Goal: Find specific page/section: Find specific page/section

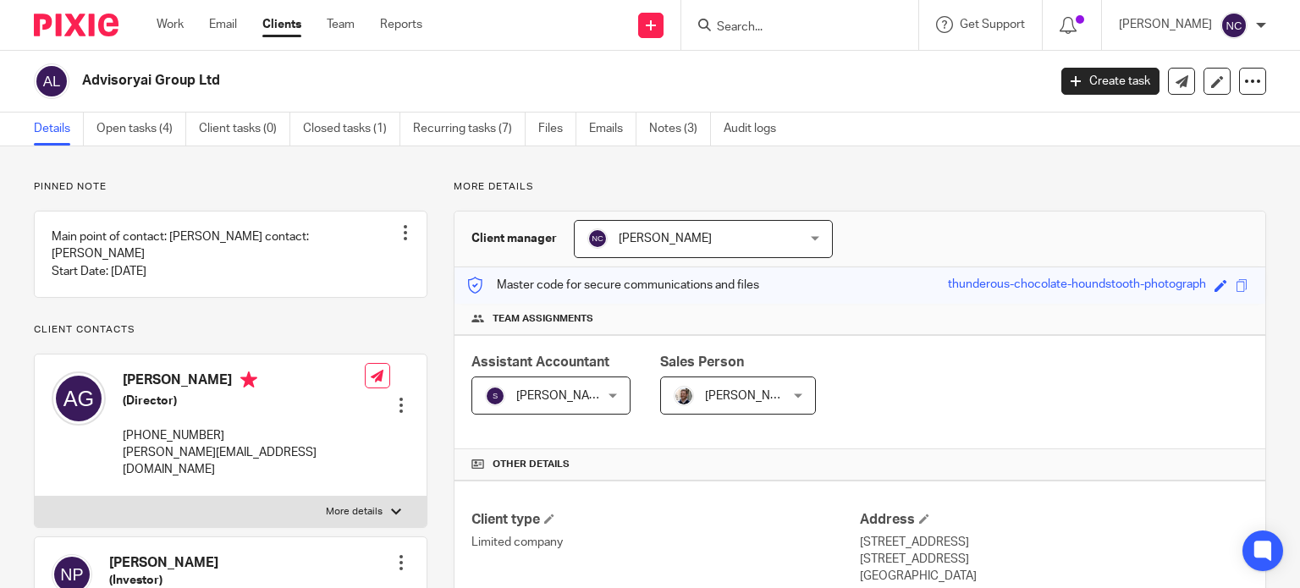
scroll to position [372, 0]
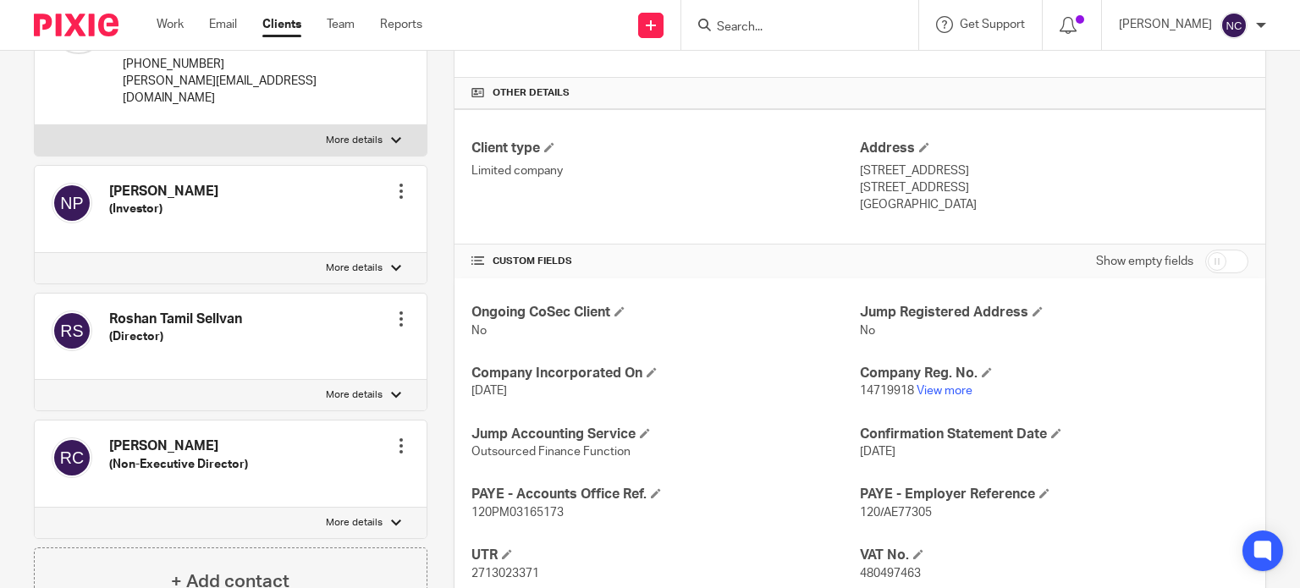
paste input "Paramos"
click at [792, 30] on input "Paramos" at bounding box center [791, 27] width 152 height 15
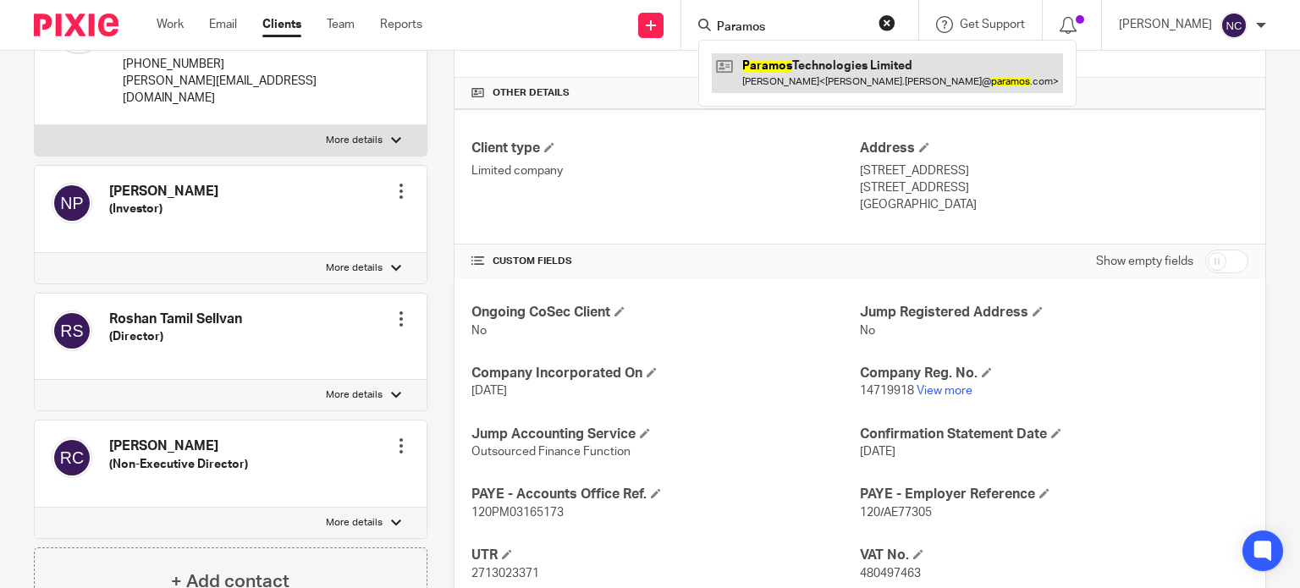
type input "Paramos"
click at [800, 70] on link at bounding box center [887, 72] width 351 height 39
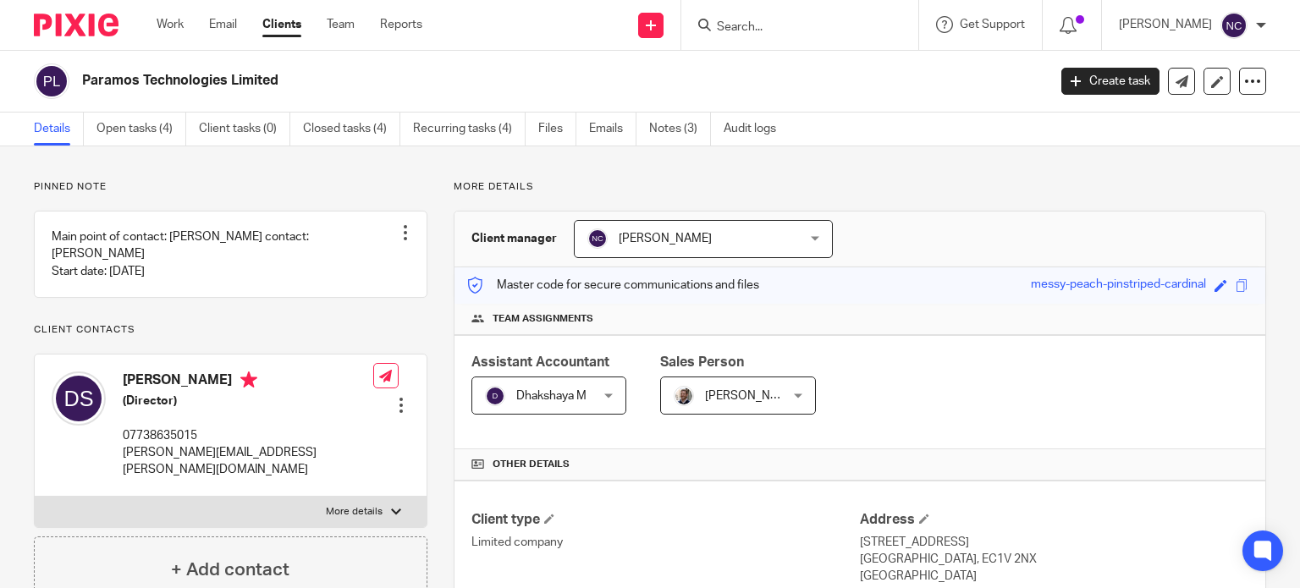
drag, startPoint x: 0, startPoint y: 0, endPoint x: 68, endPoint y: 74, distance: 100.7
click at [68, 74] on div "Paramos Technologies Limited" at bounding box center [535, 81] width 1002 height 36
copy div "Paramos Technologies Limited"
drag, startPoint x: 298, startPoint y: 84, endPoint x: 83, endPoint y: 77, distance: 215.1
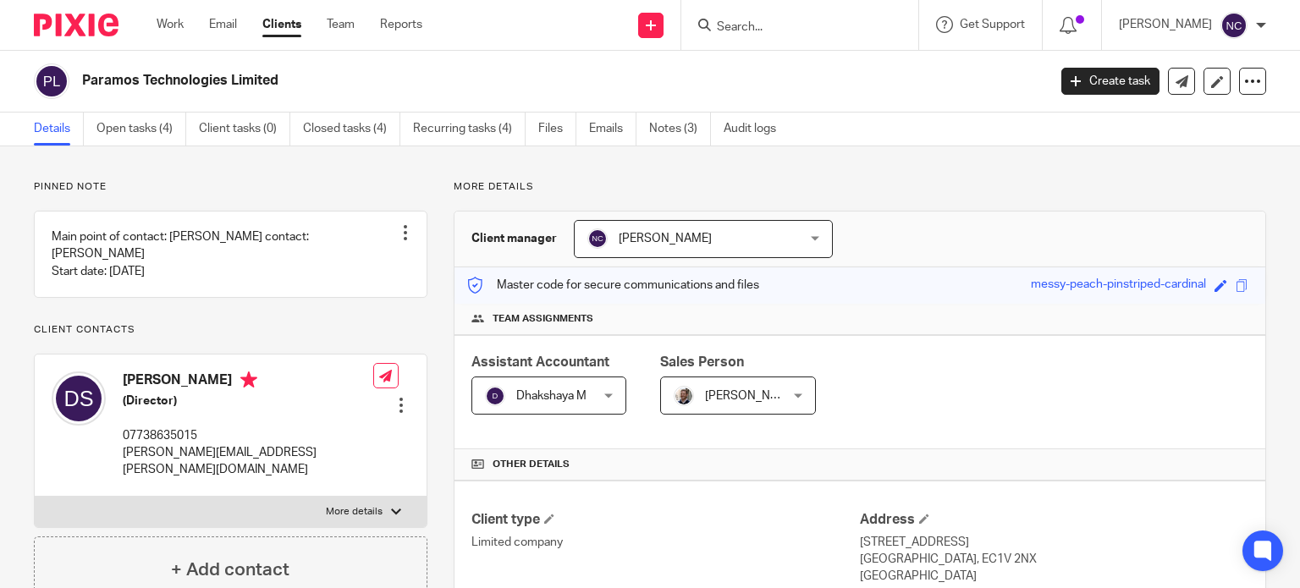
click at [83, 77] on h2 "Paramos Technologies Limited" at bounding box center [463, 81] width 763 height 18
copy h2 "Paramos Technologies Limited"
click at [309, 74] on h2 "Paramos Technologies Limited" at bounding box center [463, 81] width 763 height 18
drag, startPoint x: 306, startPoint y: 80, endPoint x: 81, endPoint y: 65, distance: 225.6
click at [81, 65] on div "Paramos Technologies Limited" at bounding box center [535, 81] width 1002 height 36
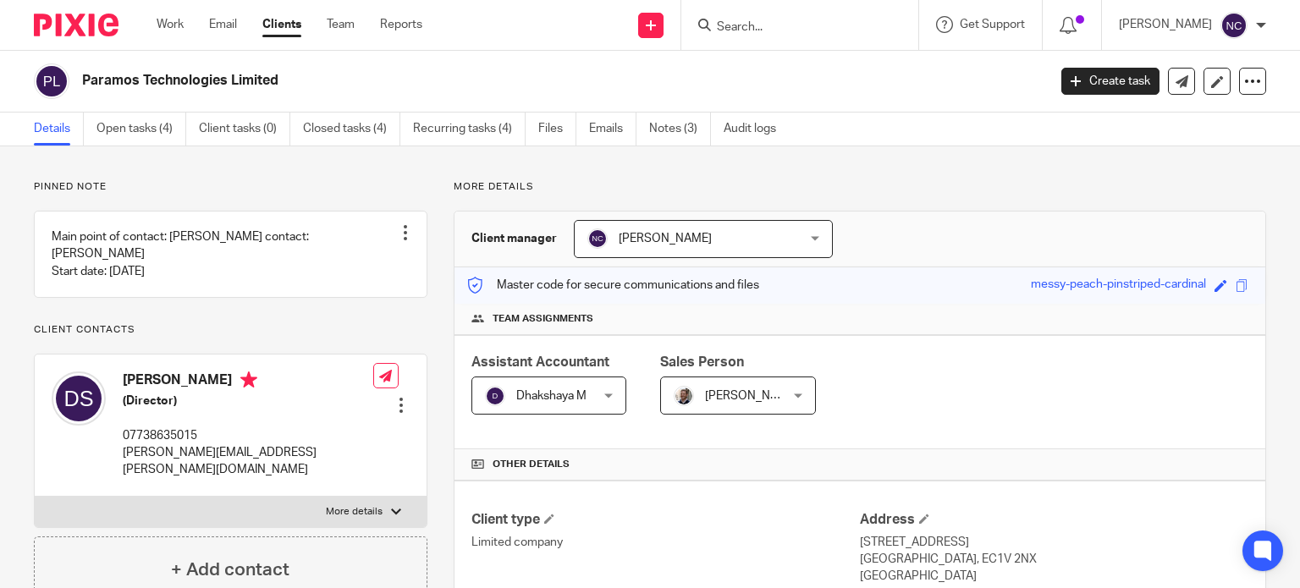
copy h2 "Paramos Technologies Limited"
click at [755, 30] on input "Search" at bounding box center [791, 27] width 152 height 15
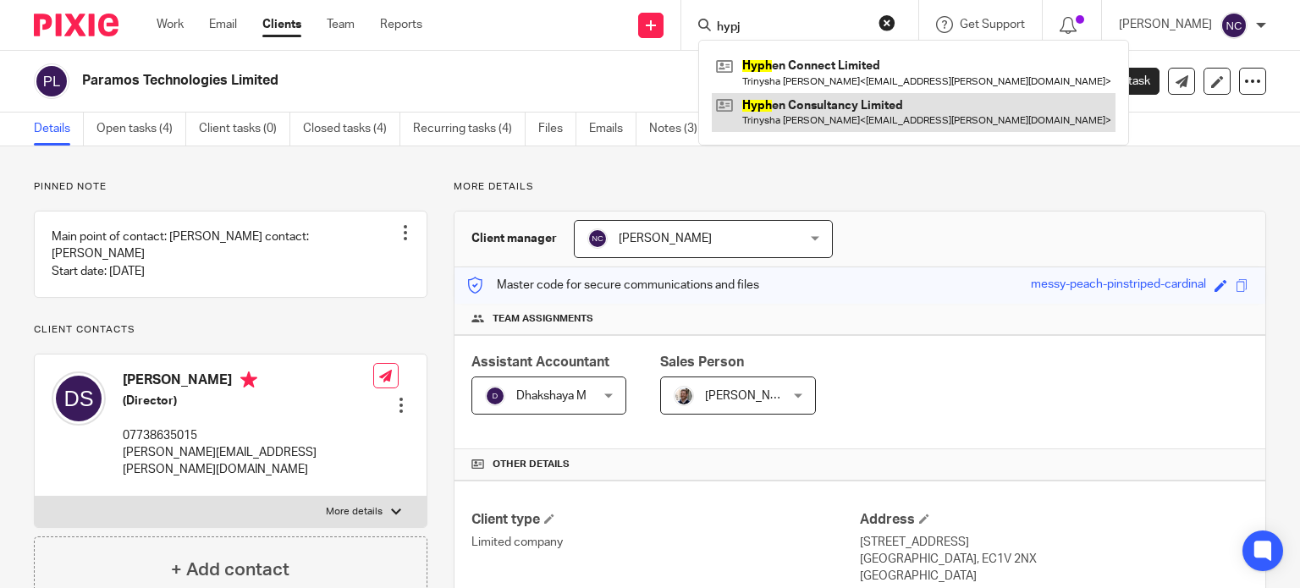
type input "hypj"
click at [811, 107] on link at bounding box center [914, 112] width 404 height 39
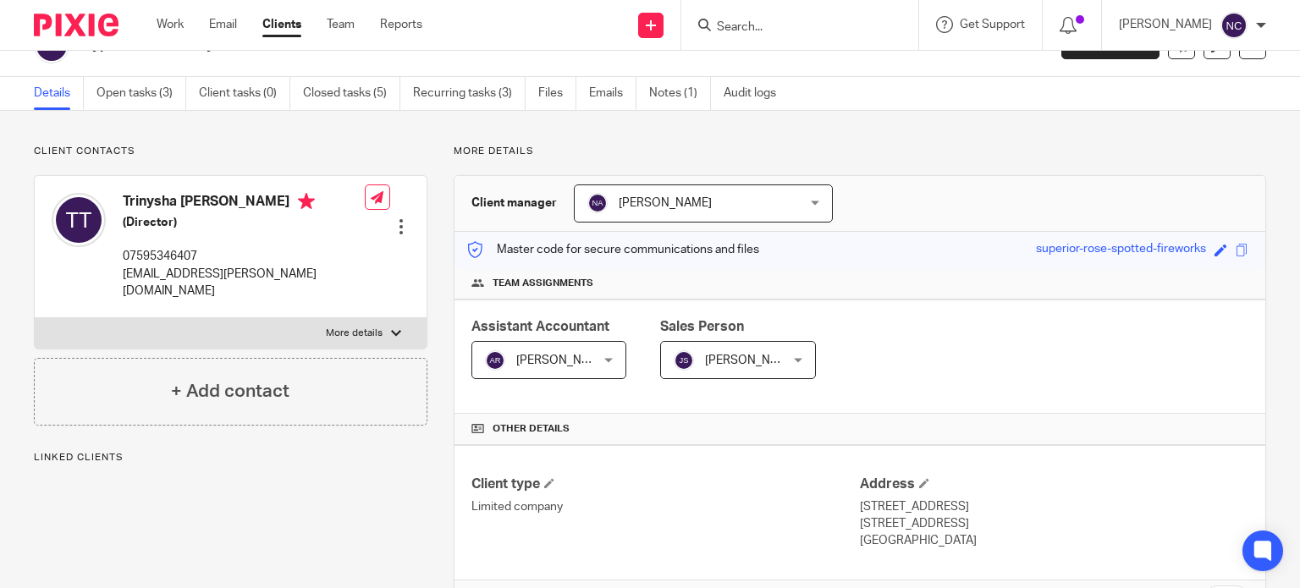
scroll to position [35, 0]
paste input "[PERSON_NAME]"
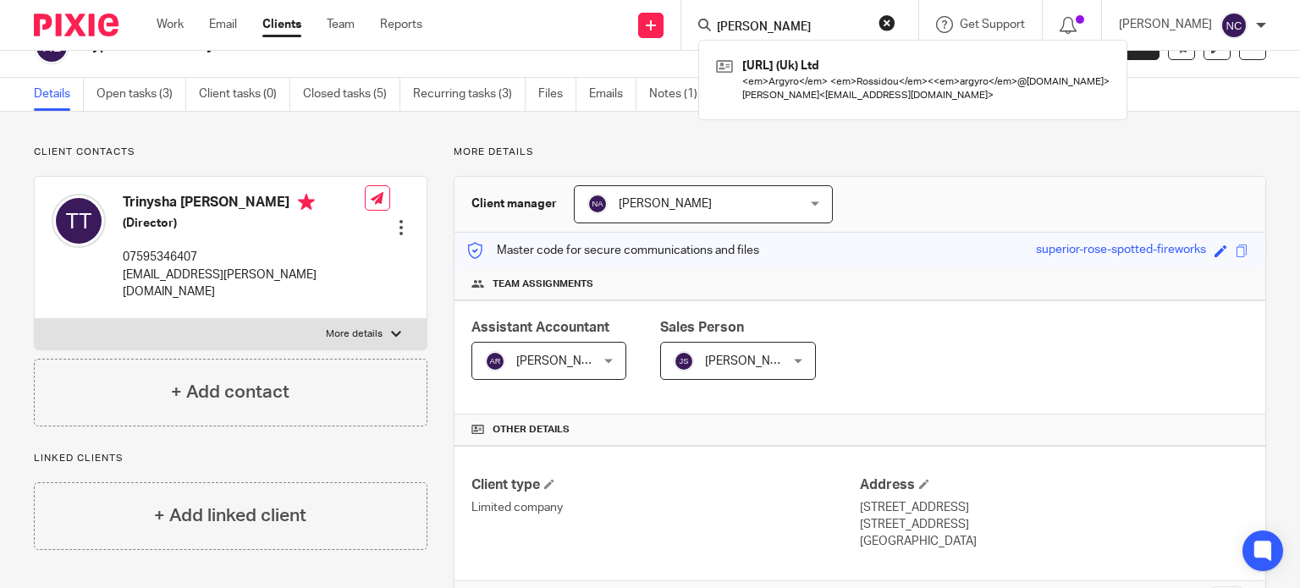
click at [756, 21] on input "[PERSON_NAME]" at bounding box center [791, 27] width 152 height 15
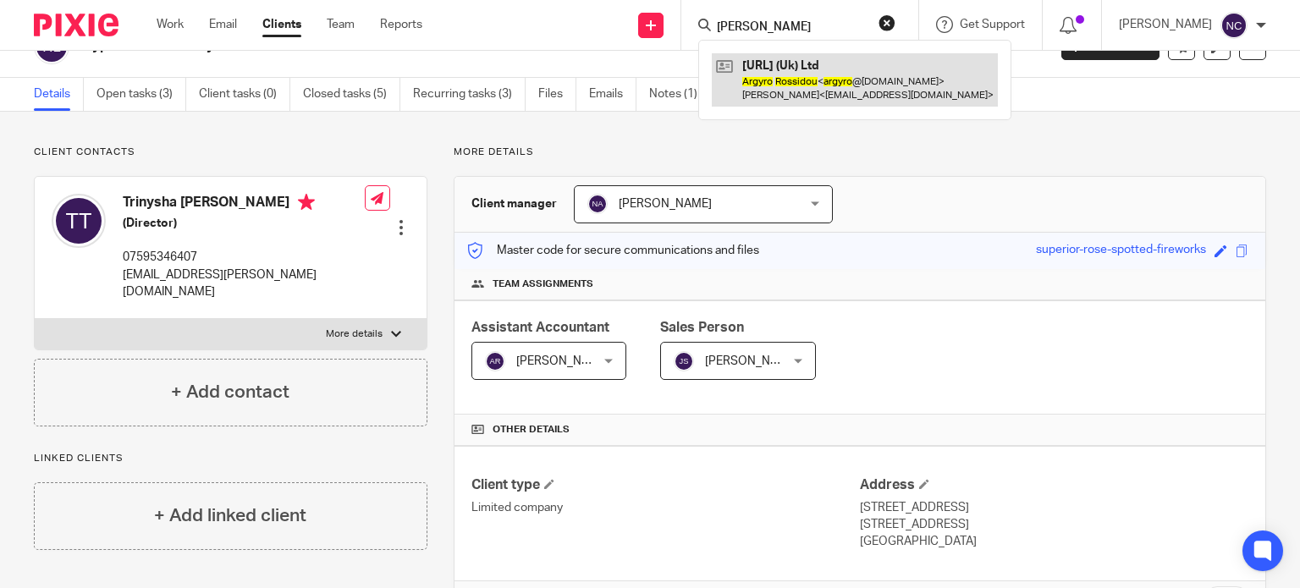
type input "[PERSON_NAME]"
click at [765, 63] on link at bounding box center [855, 79] width 286 height 52
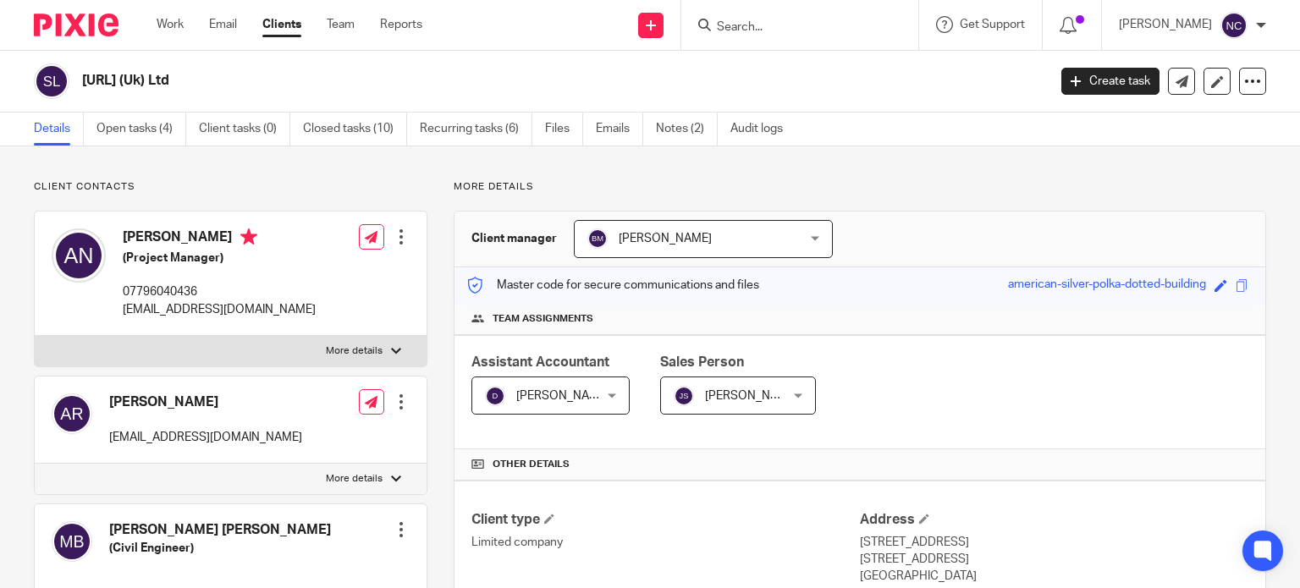
click at [86, 21] on img at bounding box center [76, 25] width 85 height 23
